Goal: Information Seeking & Learning: Find specific fact

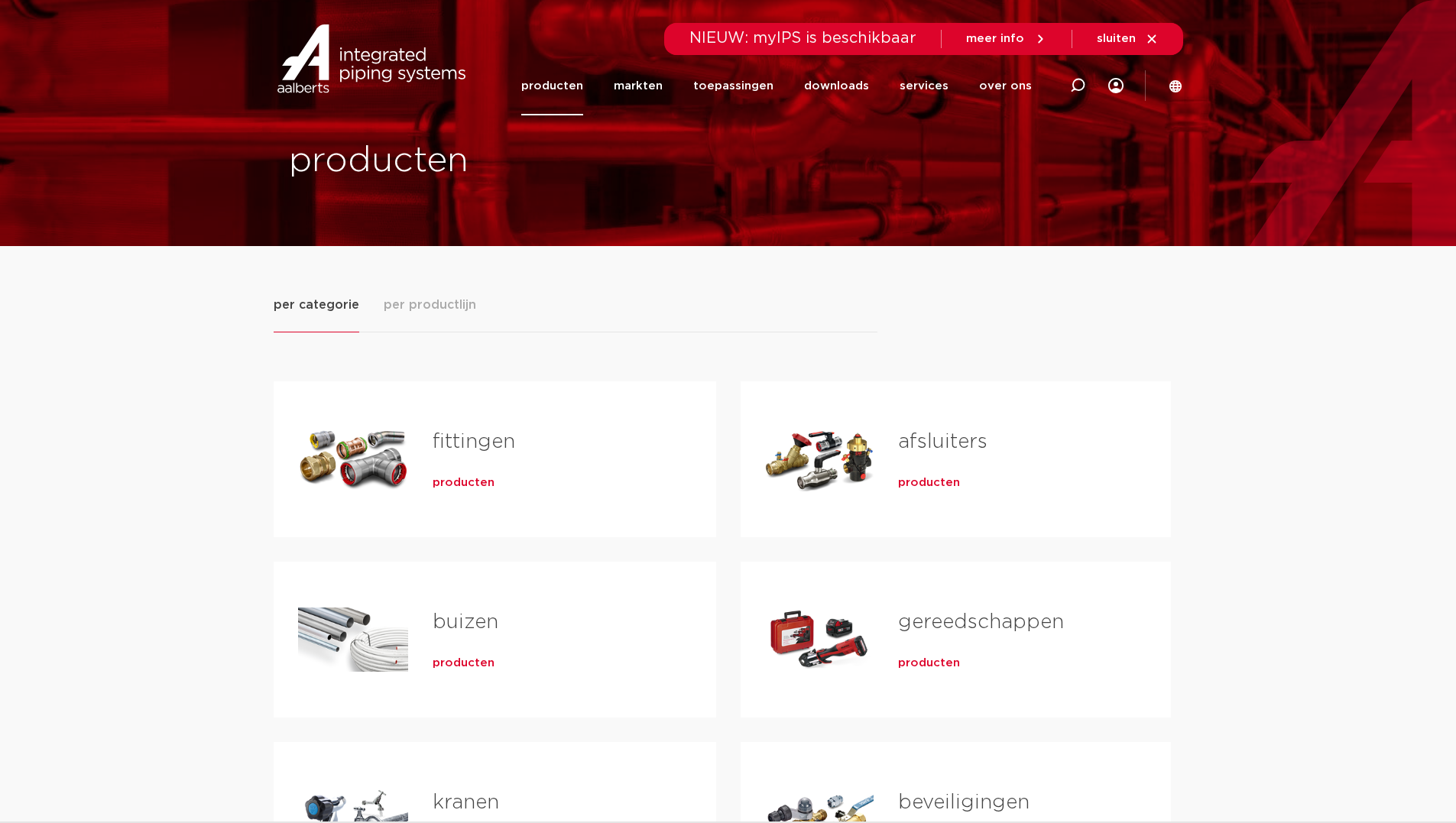
click at [452, 436] on link "fittingen" at bounding box center [473, 442] width 83 height 20
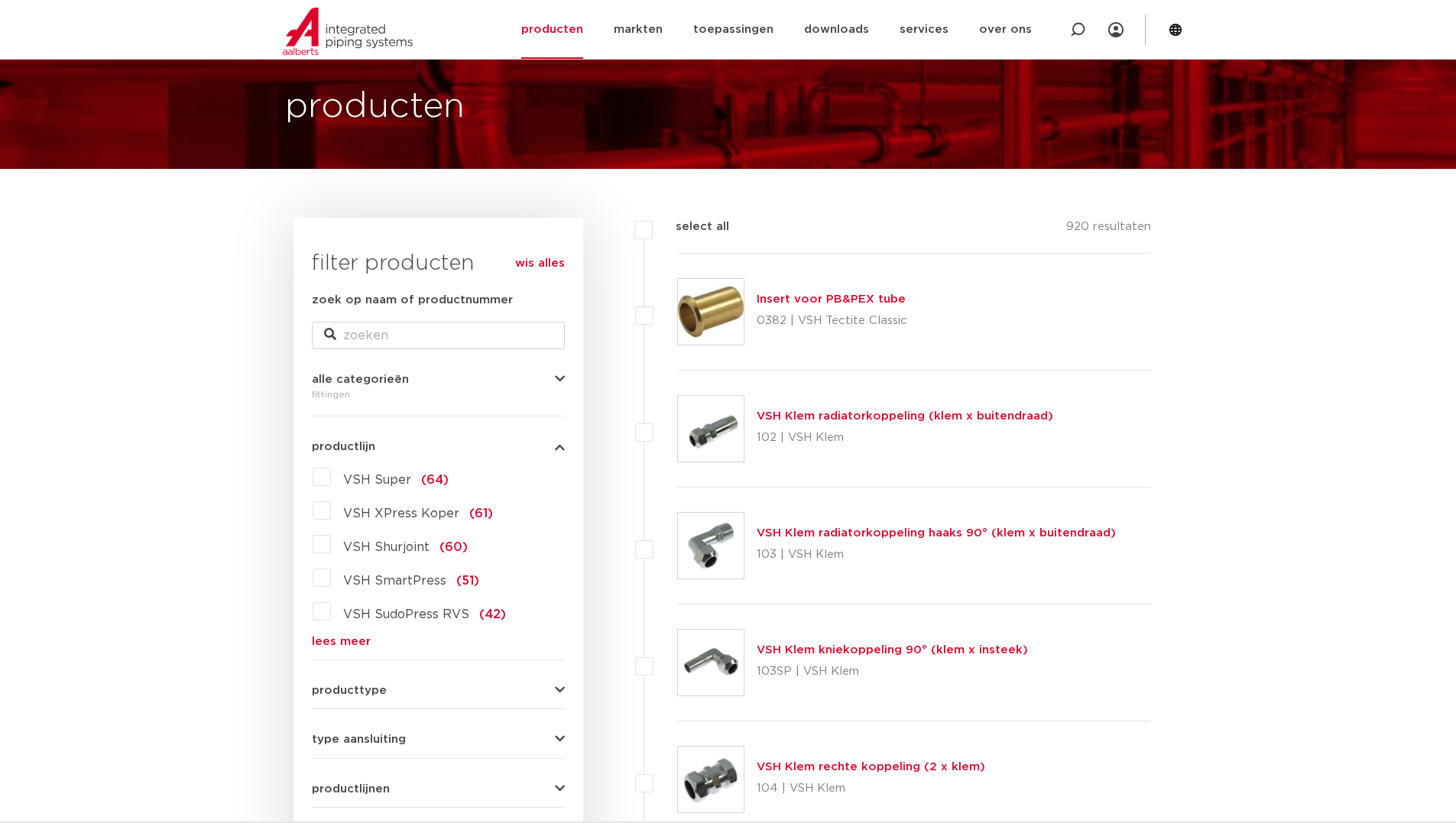
scroll to position [77, 0]
click at [333, 642] on link "lees meer" at bounding box center [438, 643] width 253 height 12
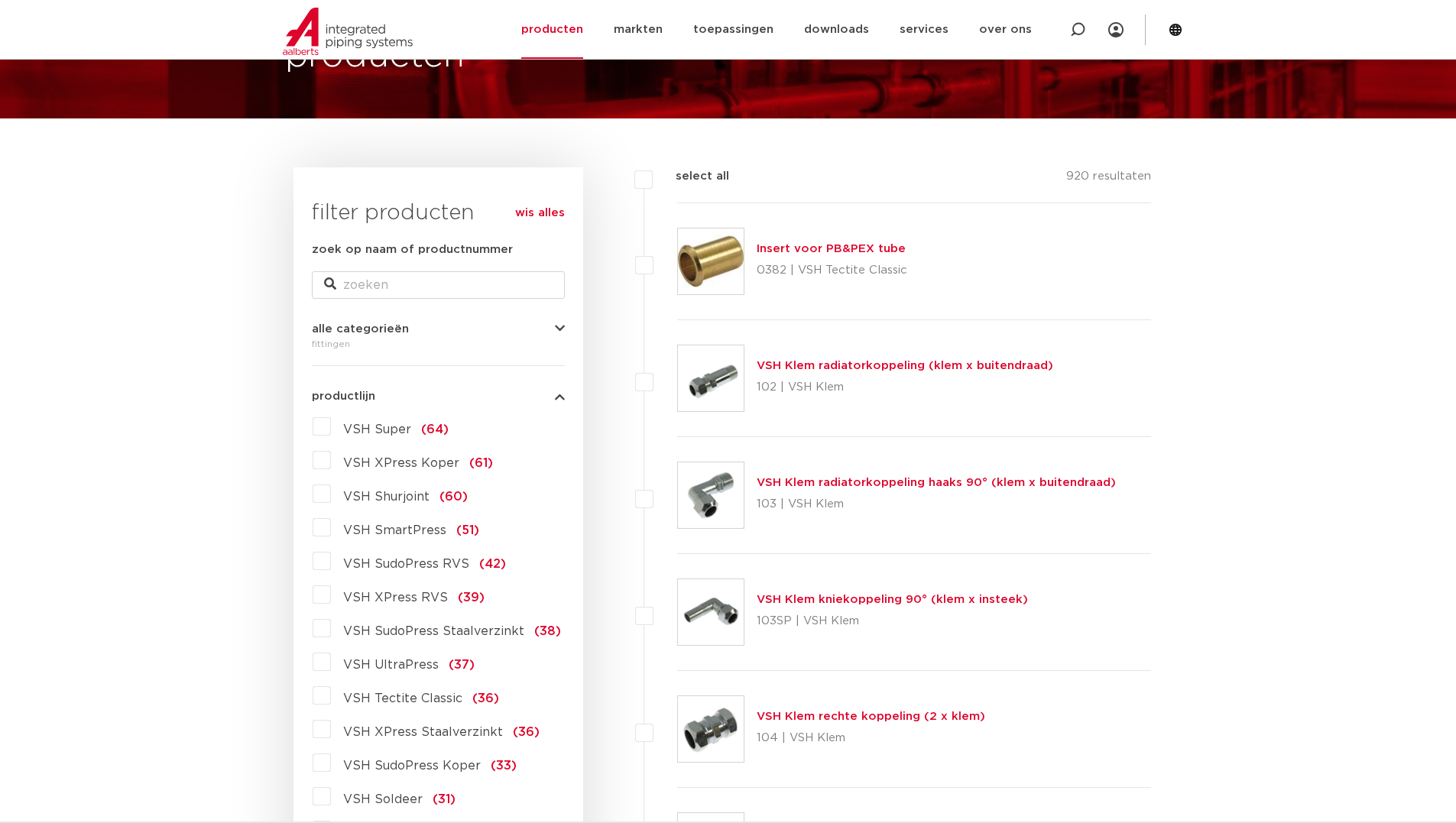
scroll to position [152, 0]
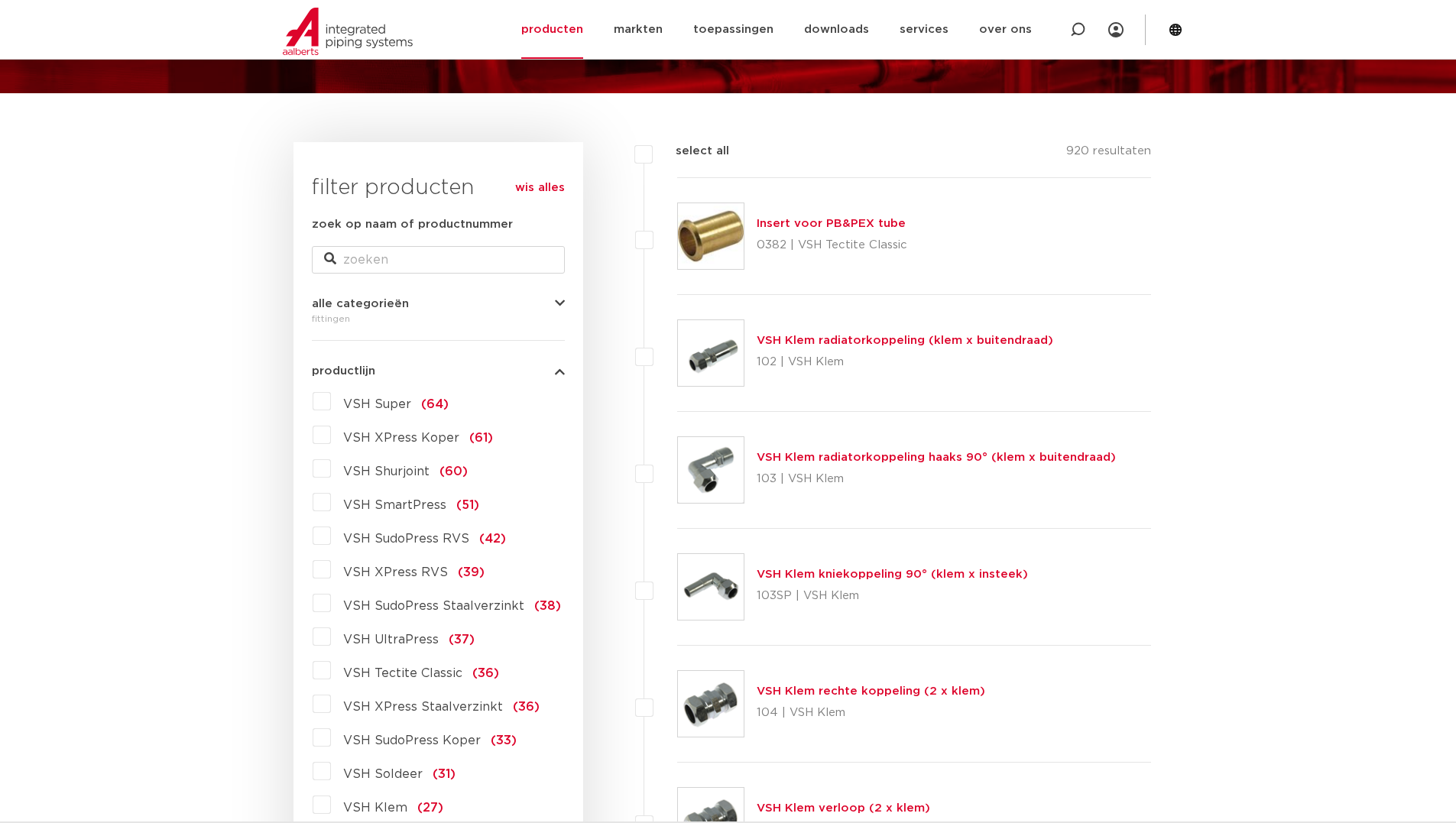
click at [331, 538] on label "VSH SudoPress RVS (42)" at bounding box center [418, 536] width 175 height 25
click at [0, 0] on input "VSH SudoPress RVS (42)" at bounding box center [0, 0] width 0 height 0
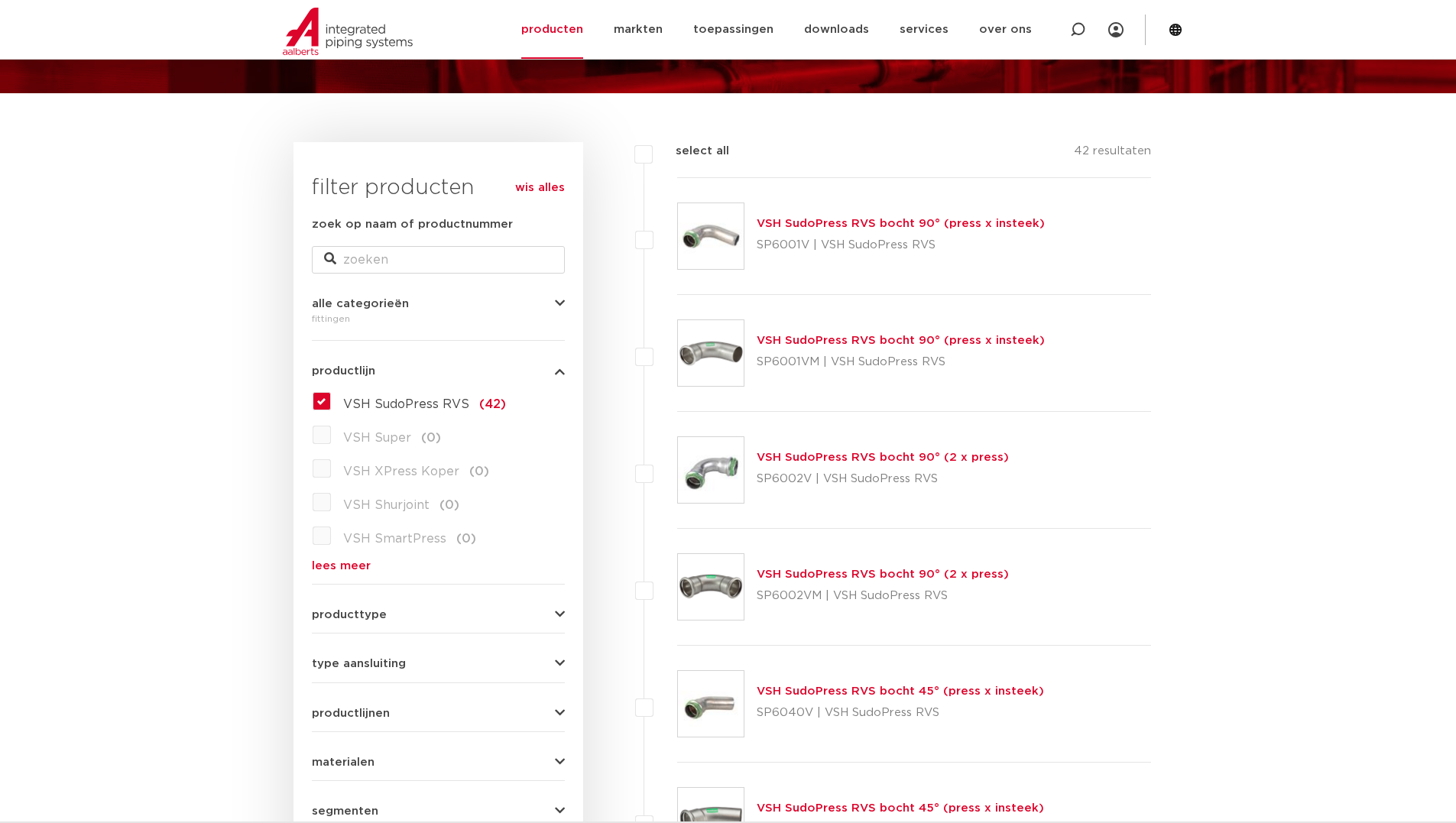
click at [804, 455] on link "VSH SudoPress RVS bocht 90° (2 x press)" at bounding box center [882, 458] width 252 height 12
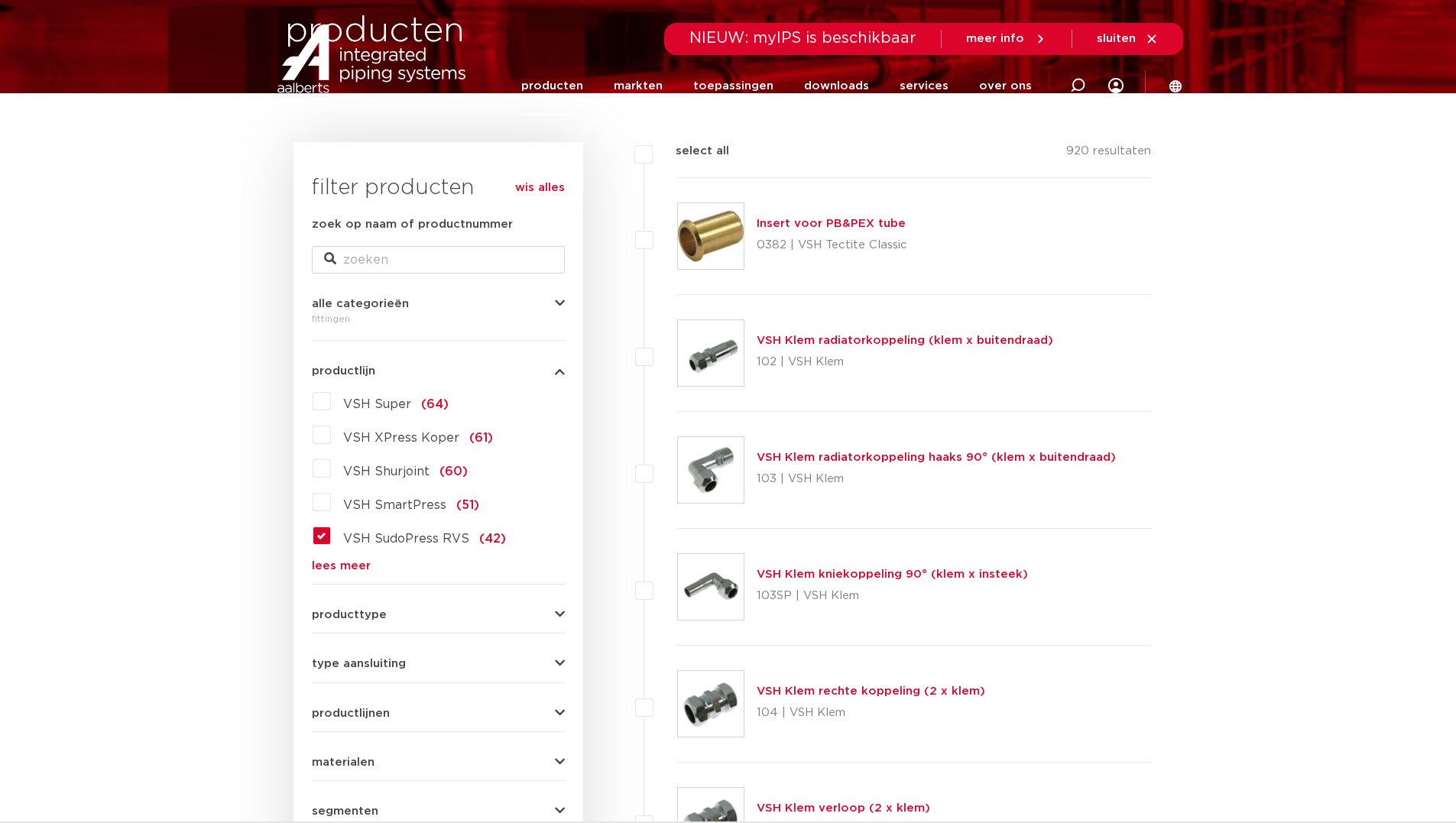
click at [337, 567] on link "lees meer" at bounding box center [438, 566] width 253 height 12
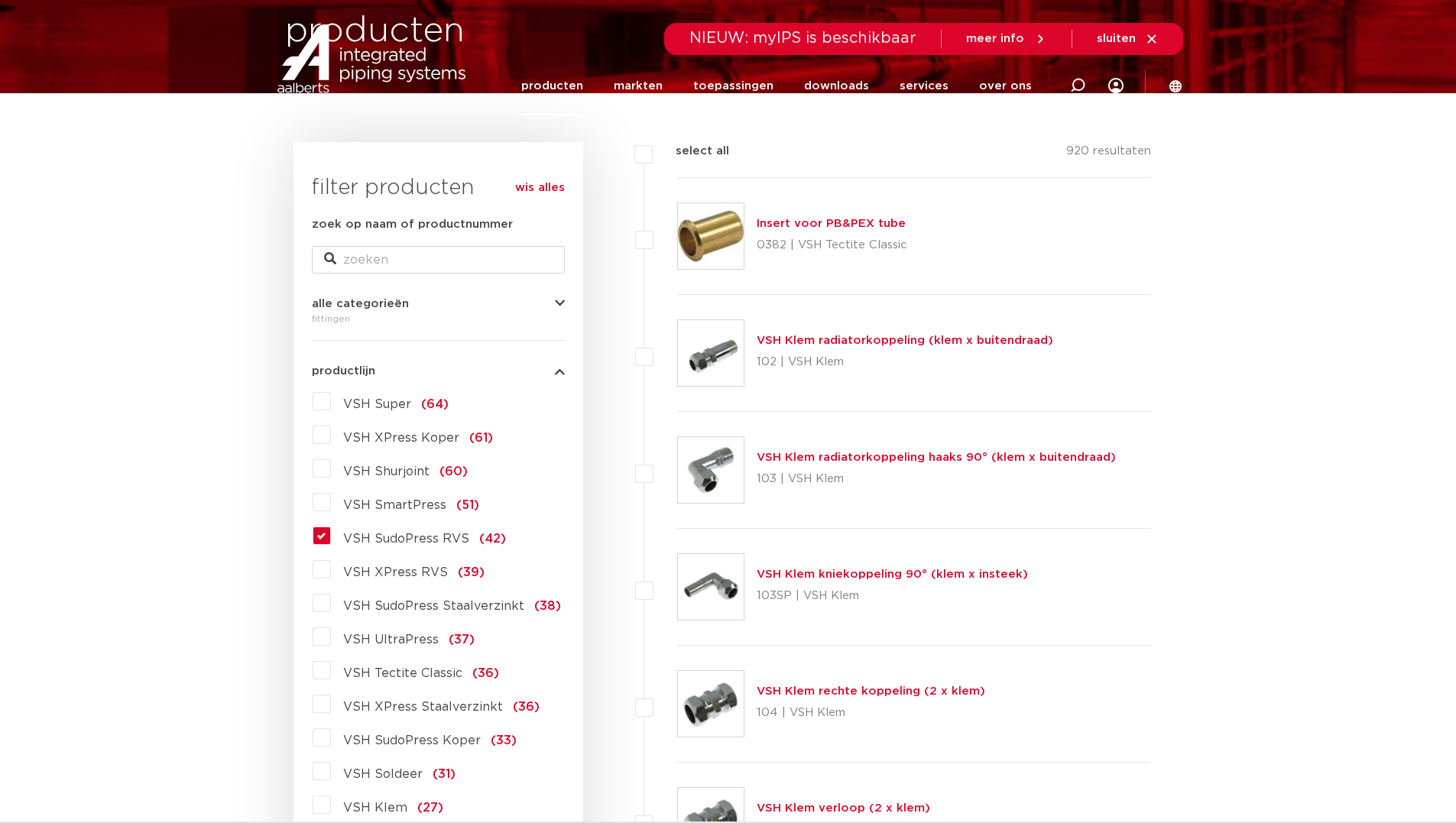
click at [331, 532] on label "VSH SudoPress RVS (42)" at bounding box center [418, 536] width 175 height 25
click at [0, 0] on input "VSH SudoPress RVS (42)" at bounding box center [0, 0] width 0 height 0
click at [331, 531] on label "VSH SudoPress RVS (42)" at bounding box center [418, 536] width 175 height 25
click at [0, 0] on input "VSH SudoPress RVS (42)" at bounding box center [0, 0] width 0 height 0
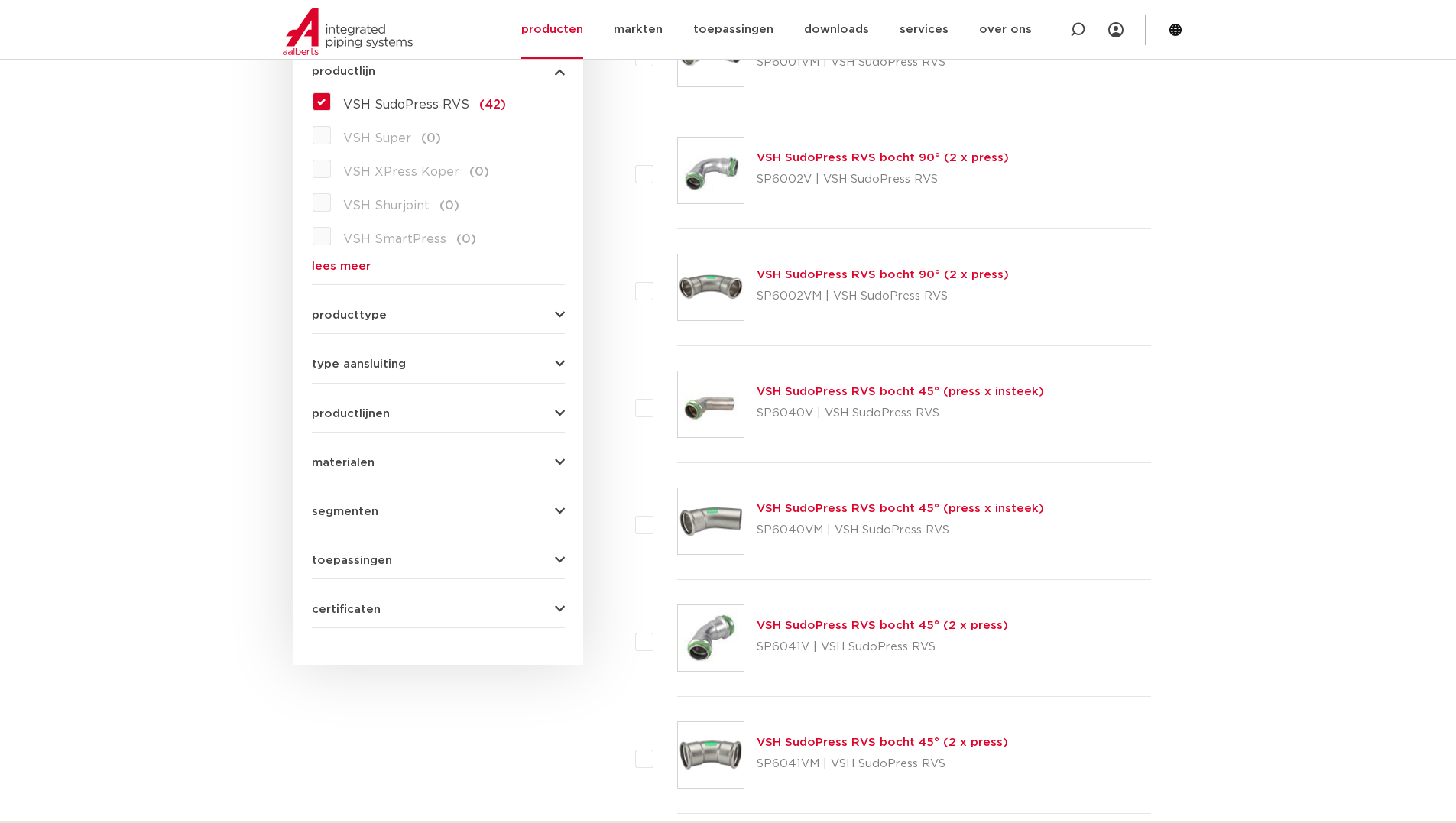
scroll to position [458, 0]
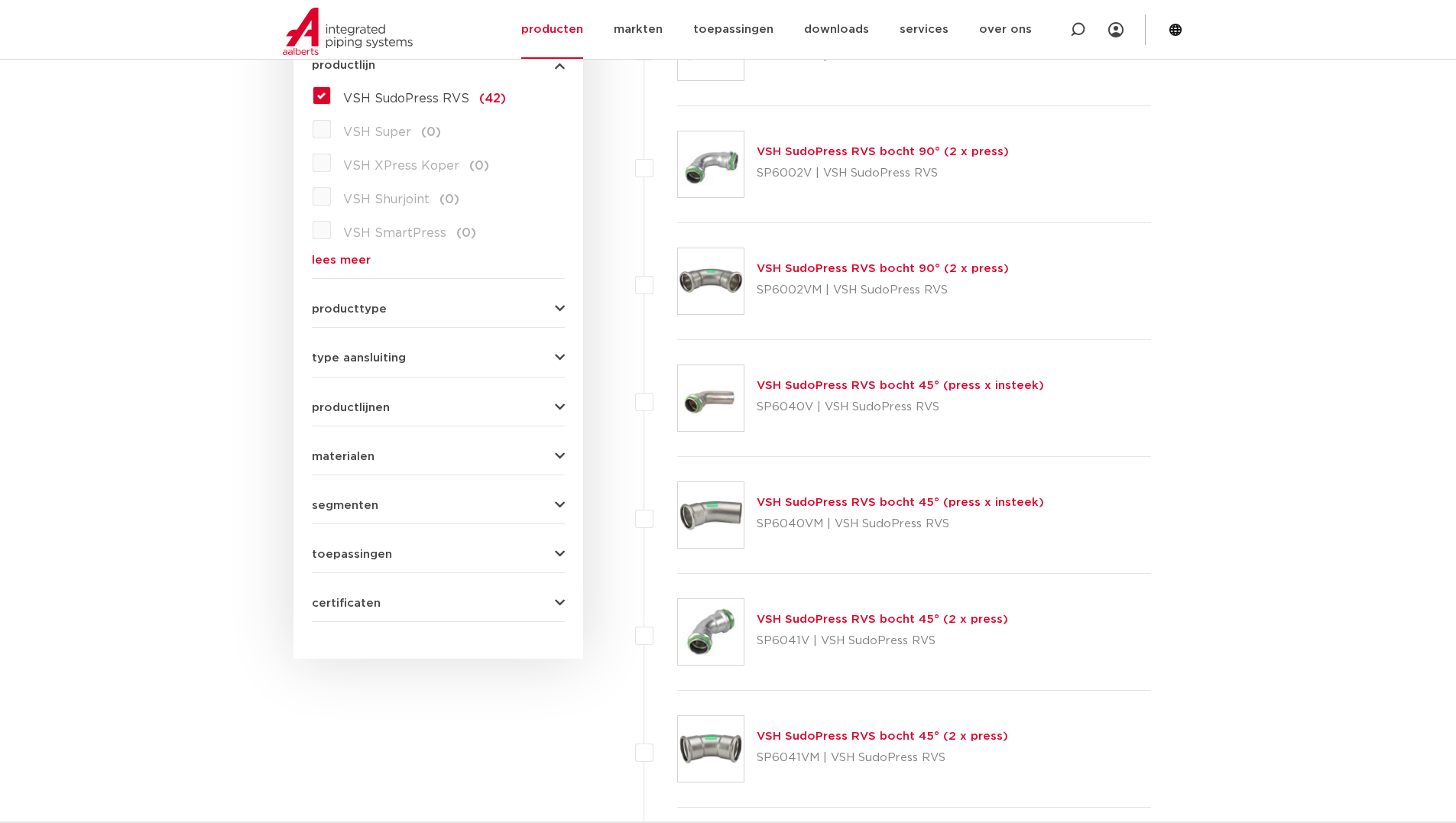
click at [823, 386] on link "VSH SudoPress RVS bocht 45° (press x insteek)" at bounding box center [900, 386] width 288 height 12
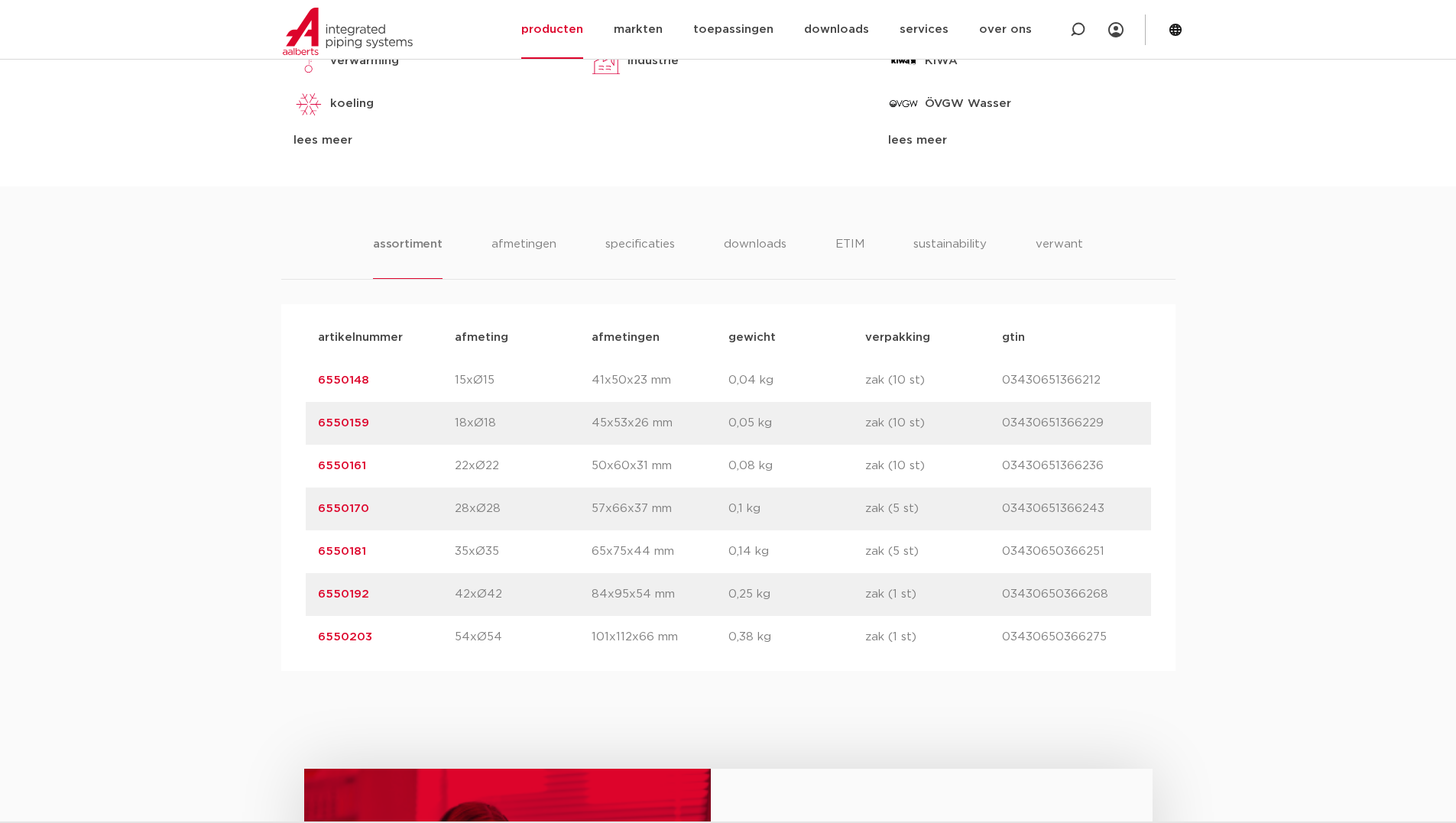
scroll to position [841, 0]
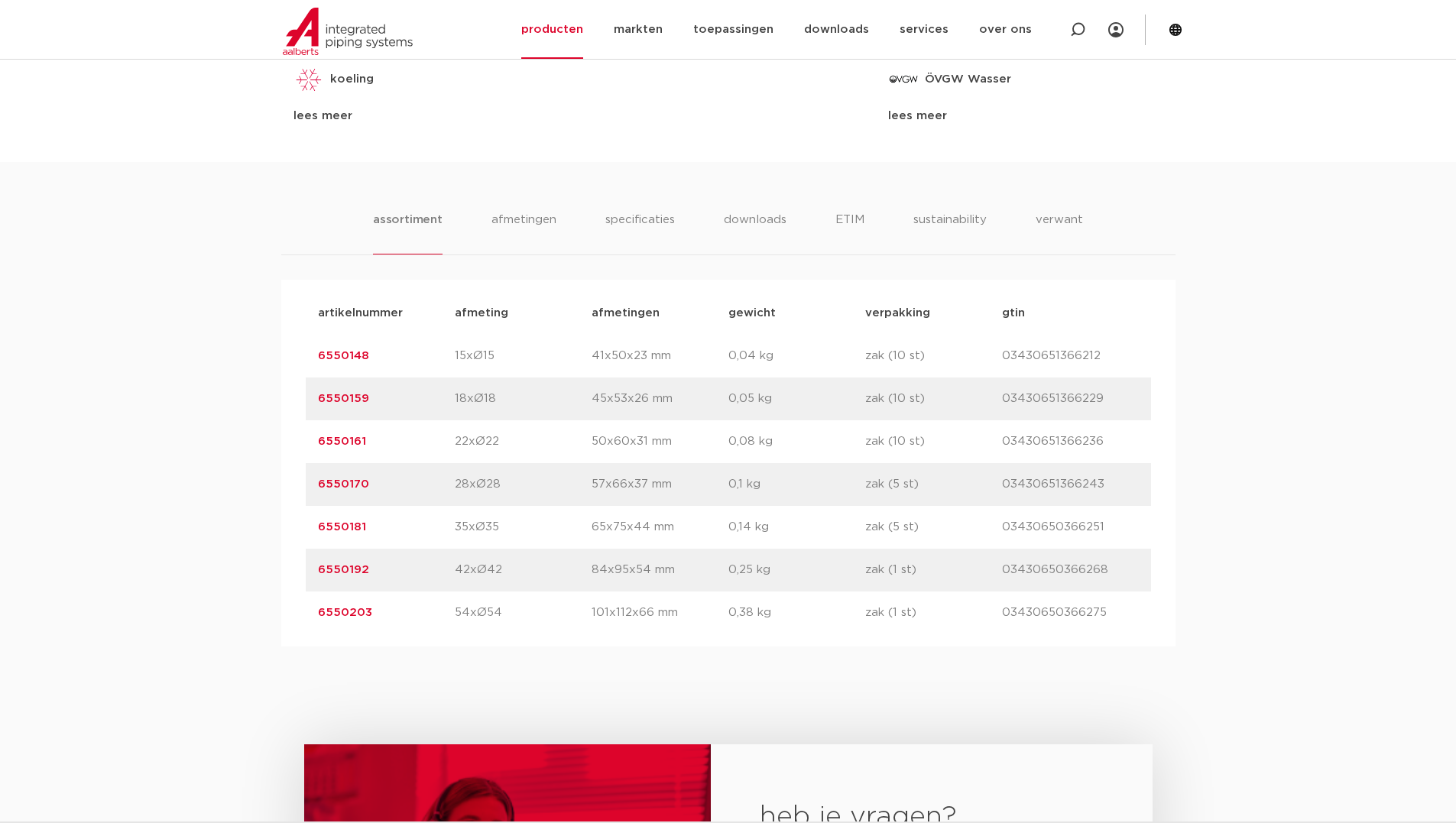
click at [348, 485] on link "6550170" at bounding box center [343, 484] width 51 height 12
